Goal: Task Accomplishment & Management: Use online tool/utility

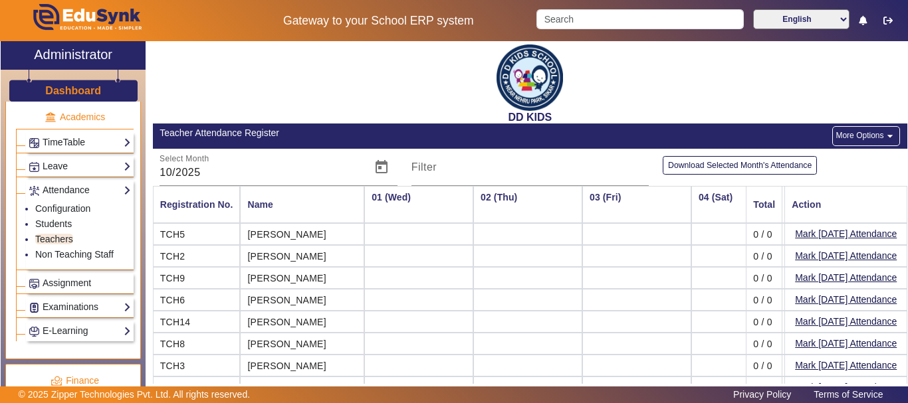
drag, startPoint x: 377, startPoint y: 87, endPoint x: 324, endPoint y: 102, distance: 55.9
click at [324, 103] on div "DD KIDS" at bounding box center [530, 82] width 754 height 82
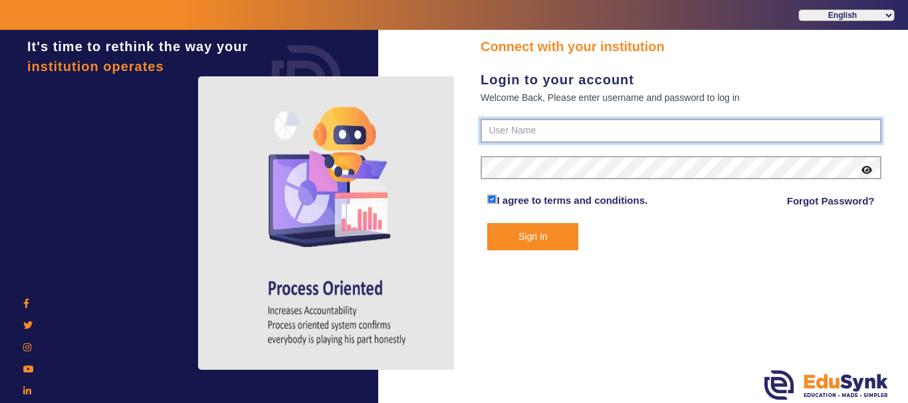
type input "8114466099"
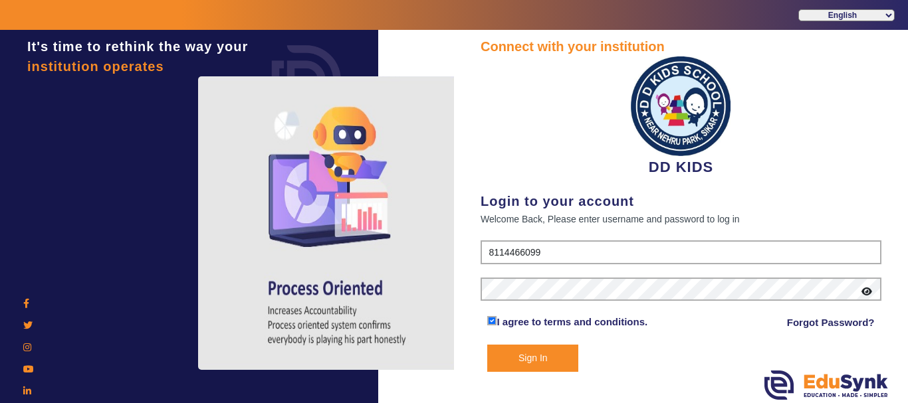
click at [520, 349] on button "Sign In" at bounding box center [532, 358] width 91 height 27
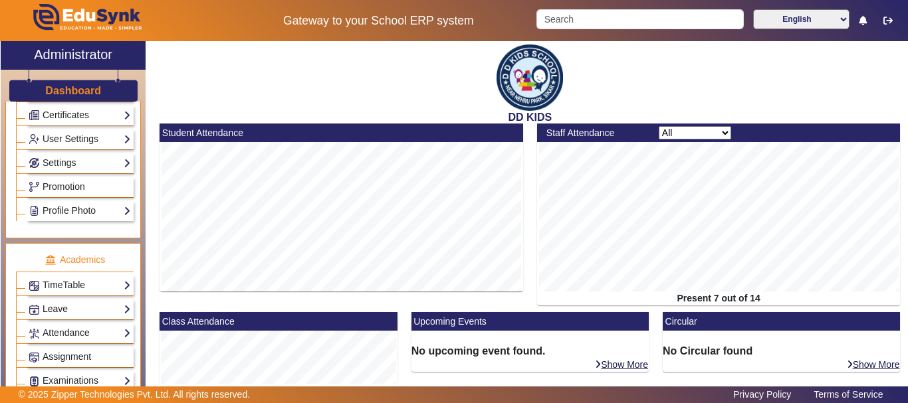
scroll to position [465, 0]
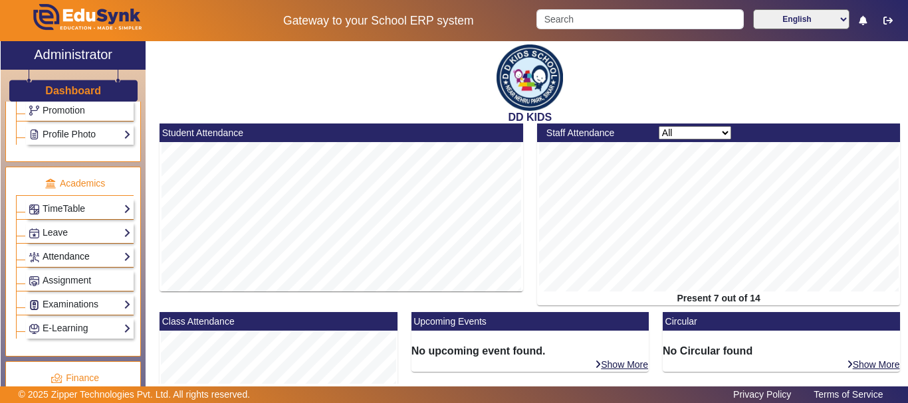
click at [75, 258] on link "Attendance" at bounding box center [80, 256] width 102 height 15
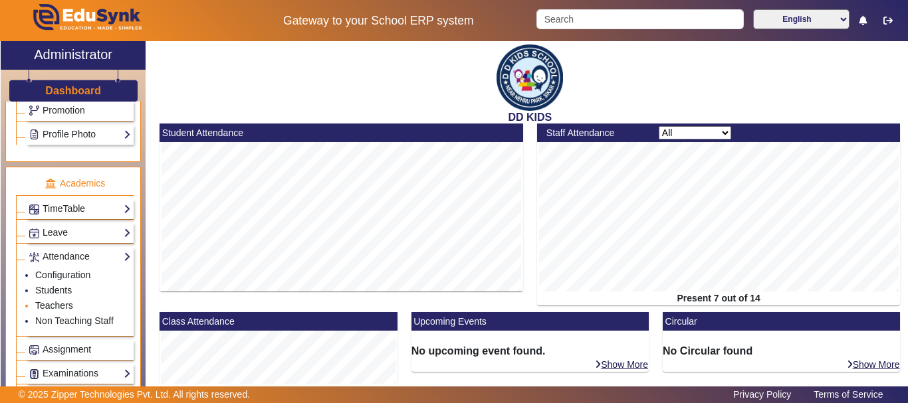
click at [58, 305] on link "Teachers" at bounding box center [54, 305] width 38 height 11
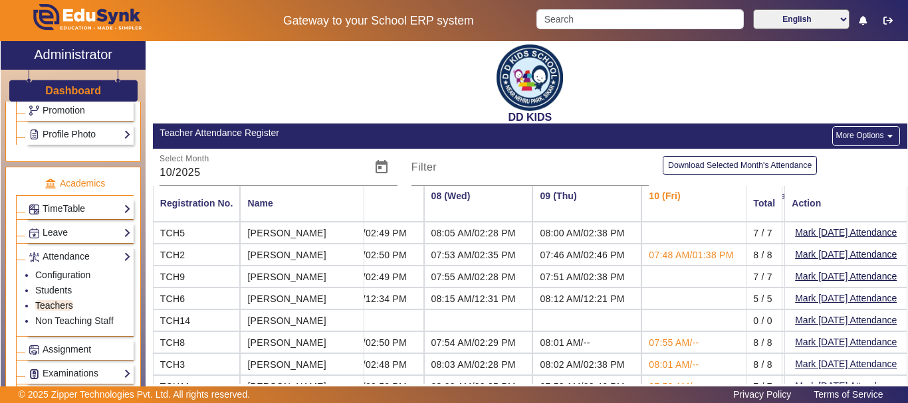
scroll to position [0, 703]
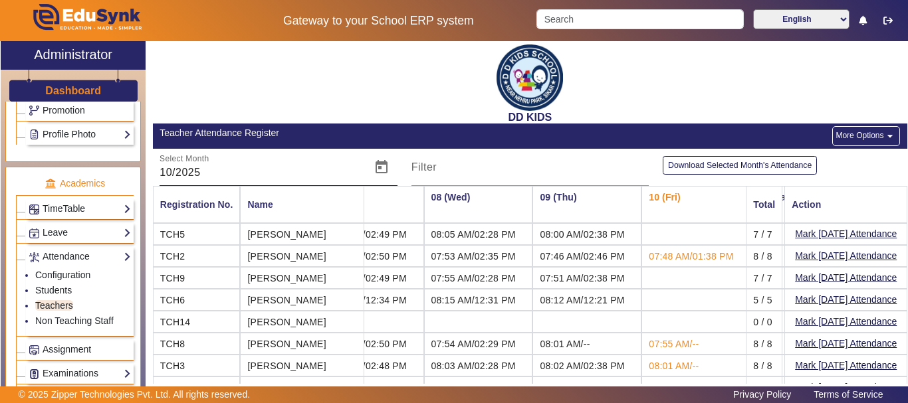
click at [169, 170] on input "10/2025" at bounding box center [260, 173] width 203 height 16
type input "09/2025"
click at [288, 159] on div "Select Month 09/2025" at bounding box center [260, 167] width 203 height 37
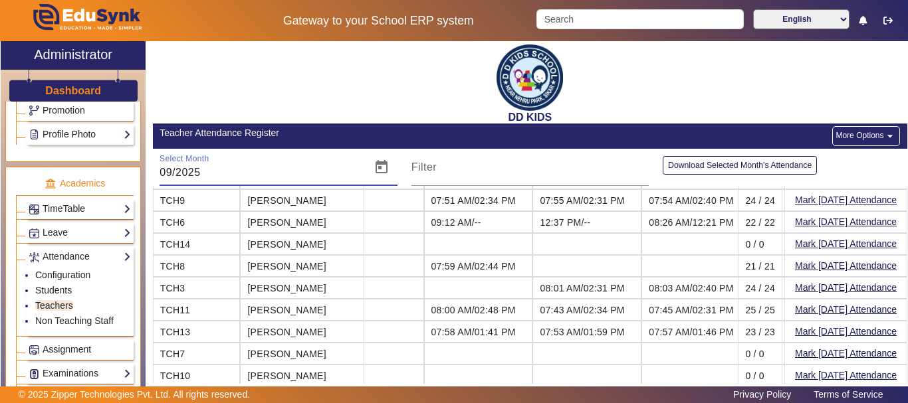
scroll to position [84, 703]
click at [872, 130] on button "More Options arrow_drop_down" at bounding box center [866, 136] width 68 height 20
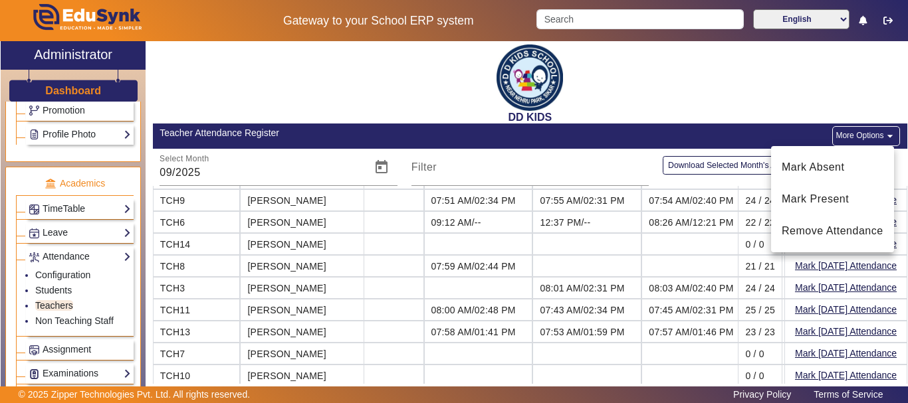
click at [647, 131] on div at bounding box center [454, 201] width 908 height 403
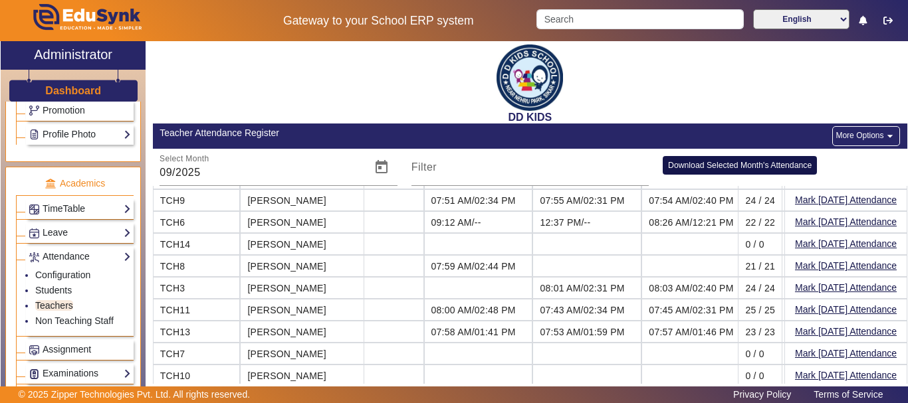
click at [761, 165] on button "Download Selected Month's Attendance" at bounding box center [739, 165] width 154 height 18
